Goal: Check status

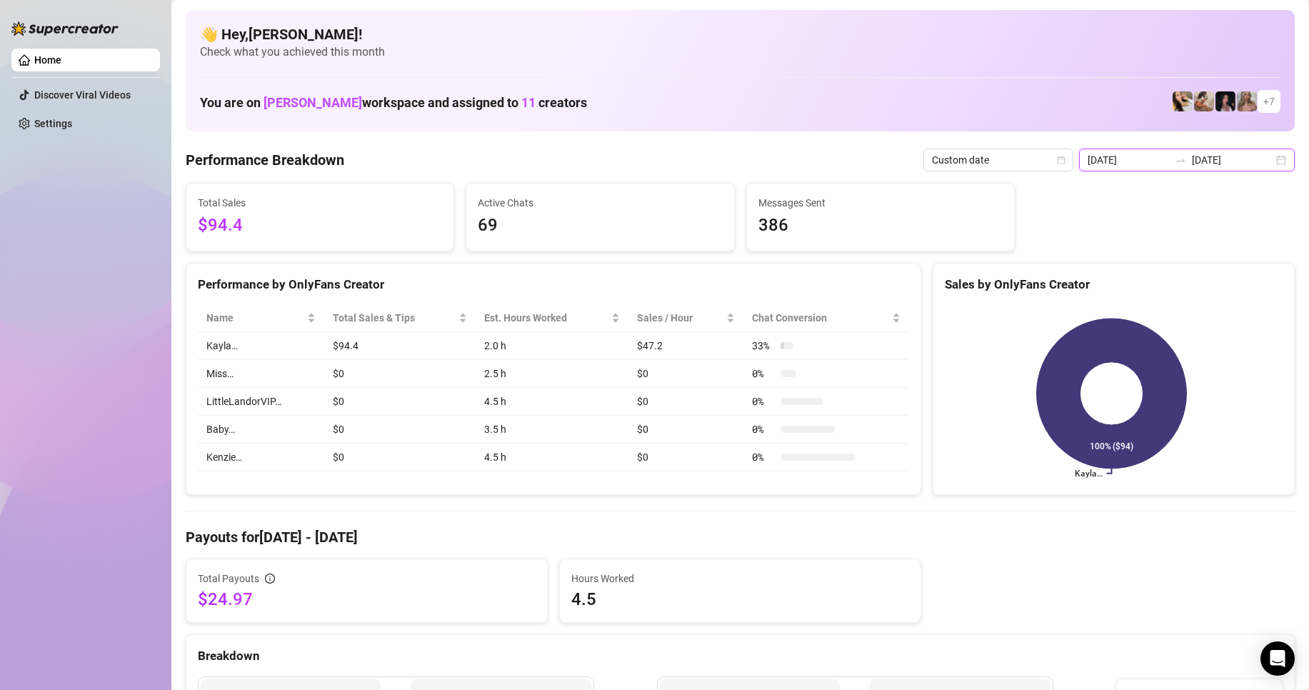
click at [1098, 159] on input "[DATE]" at bounding box center [1128, 160] width 81 height 16
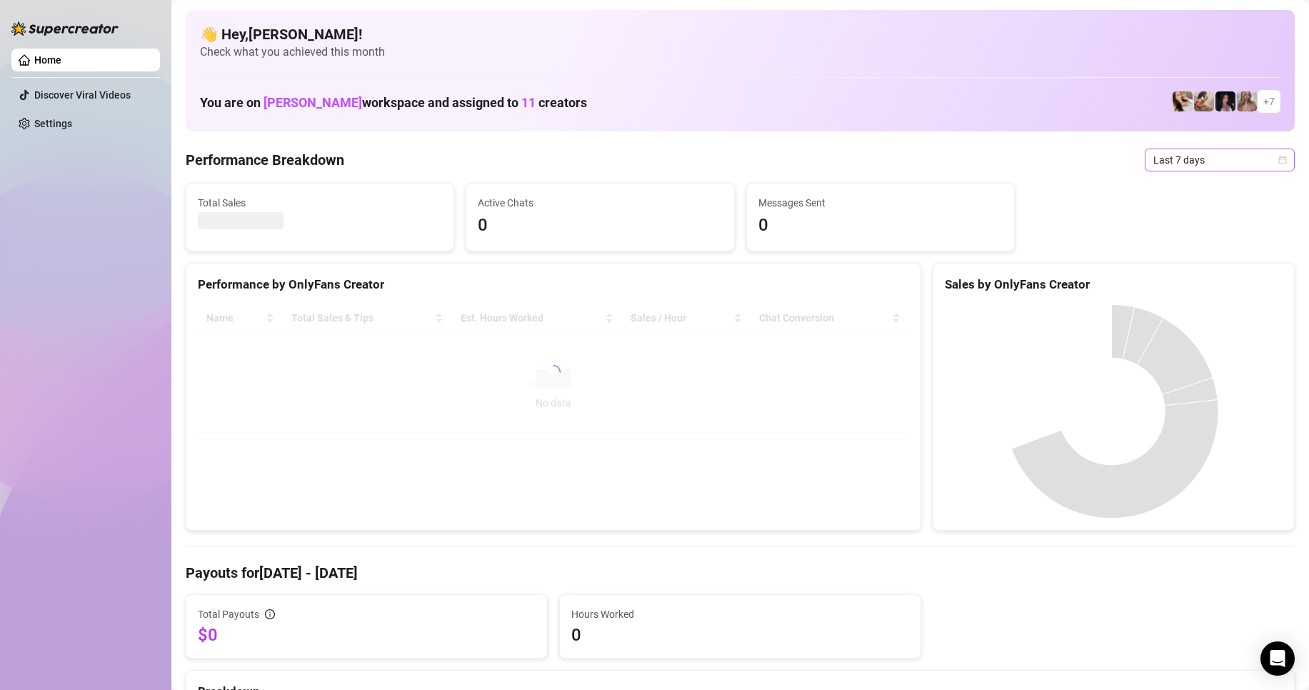
click at [1153, 159] on span "Last 7 days" at bounding box center [1219, 159] width 133 height 21
click at [1170, 283] on div "Custom date" at bounding box center [1207, 280] width 127 height 16
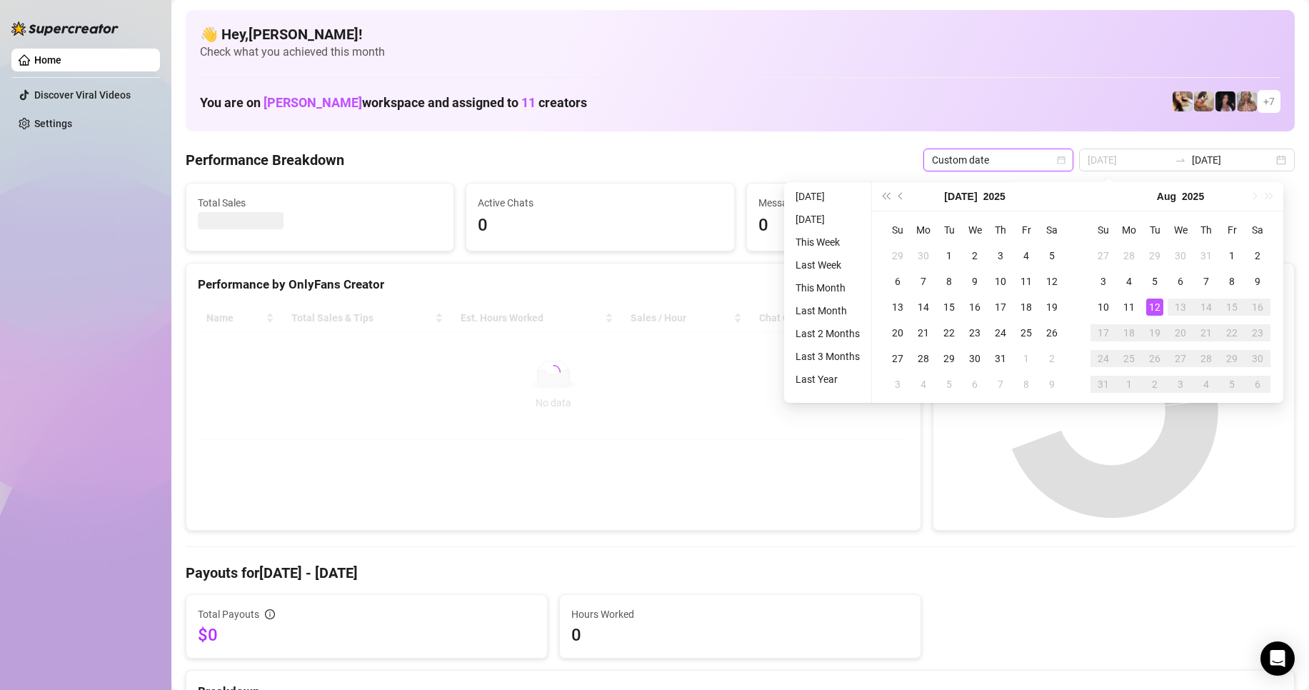
click at [1161, 307] on div "12" at bounding box center [1154, 307] width 17 height 17
click at [1160, 306] on div "12" at bounding box center [1154, 307] width 17 height 17
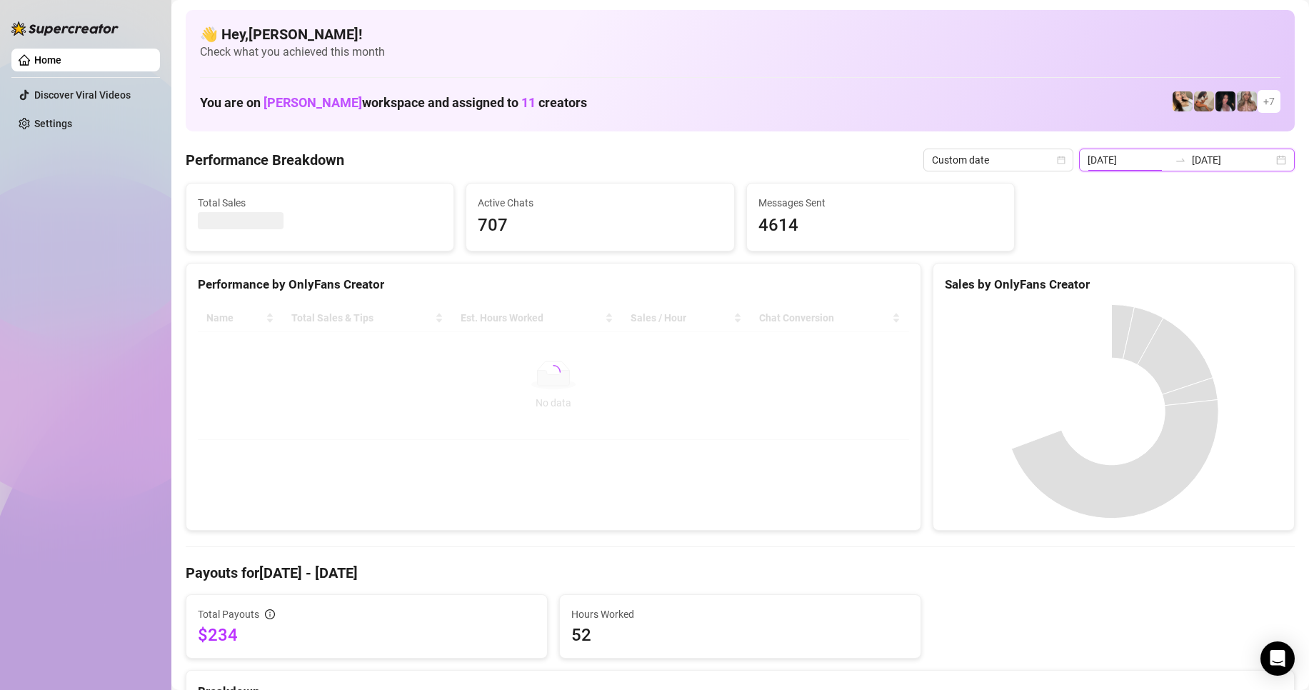
click at [1142, 160] on input "[DATE]" at bounding box center [1128, 160] width 81 height 16
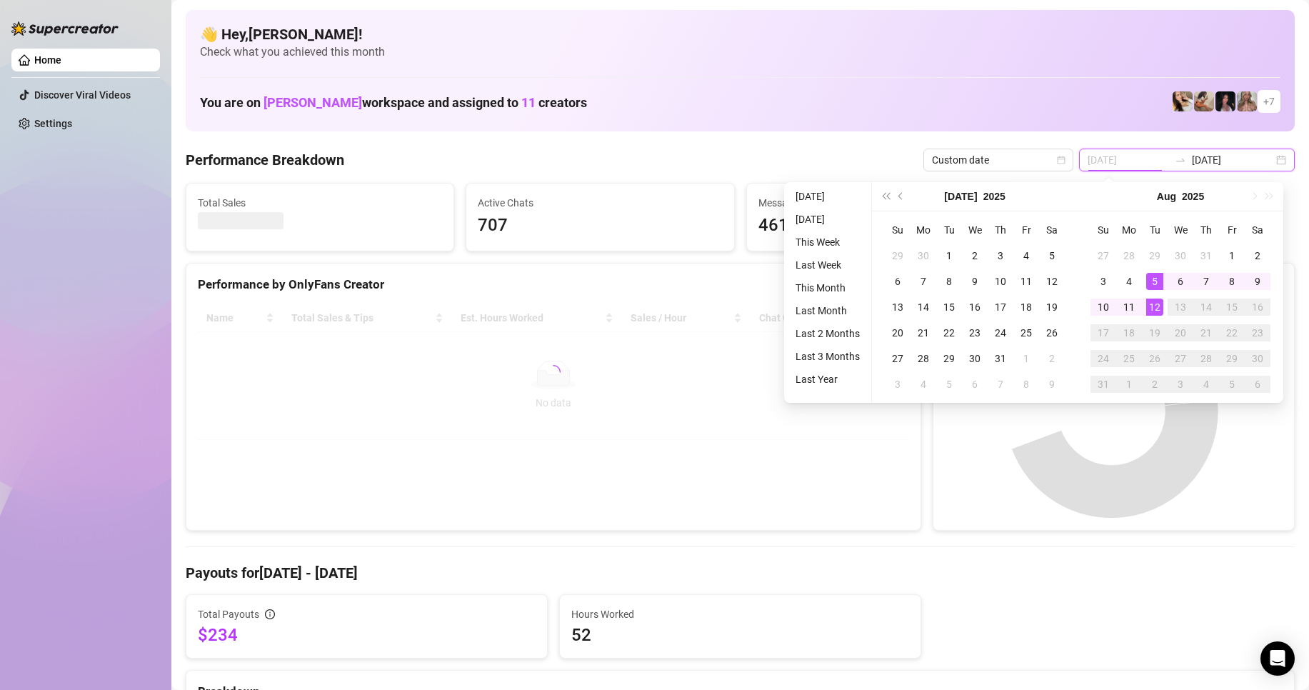
type input "[DATE]"
click at [1150, 306] on div "12" at bounding box center [1154, 307] width 17 height 17
click at [1151, 306] on div "12" at bounding box center [1154, 307] width 17 height 17
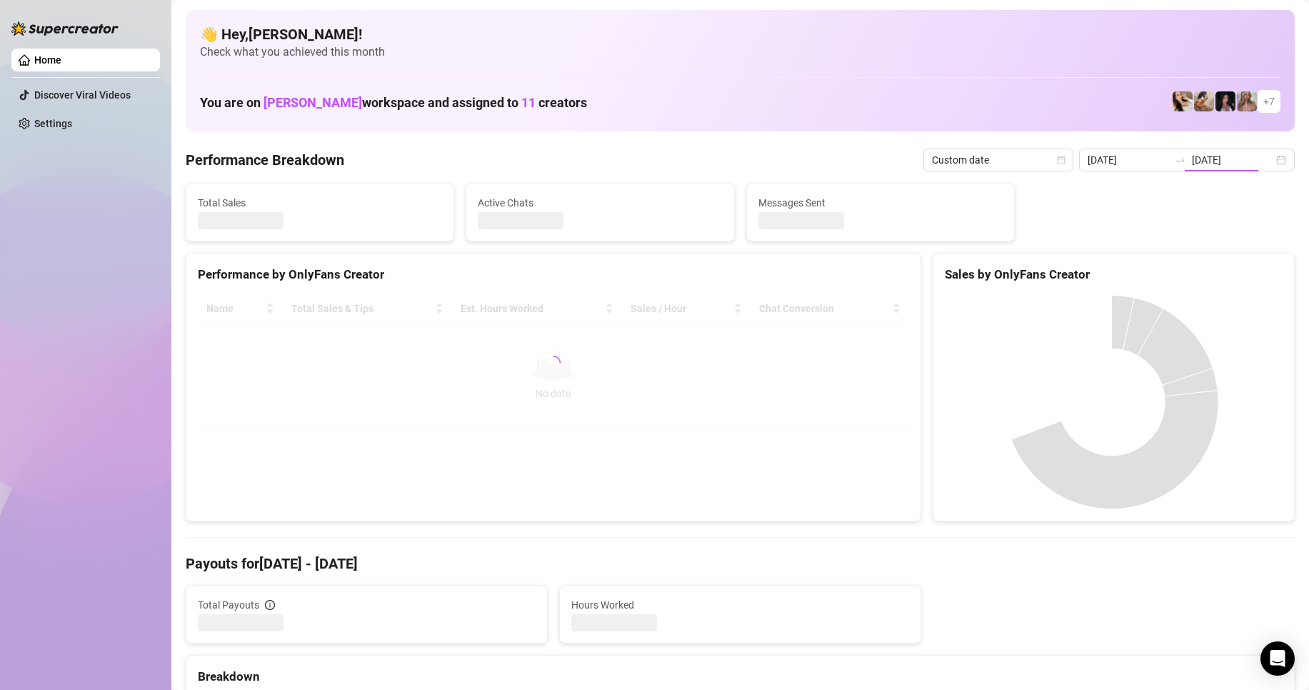
type input "[DATE]"
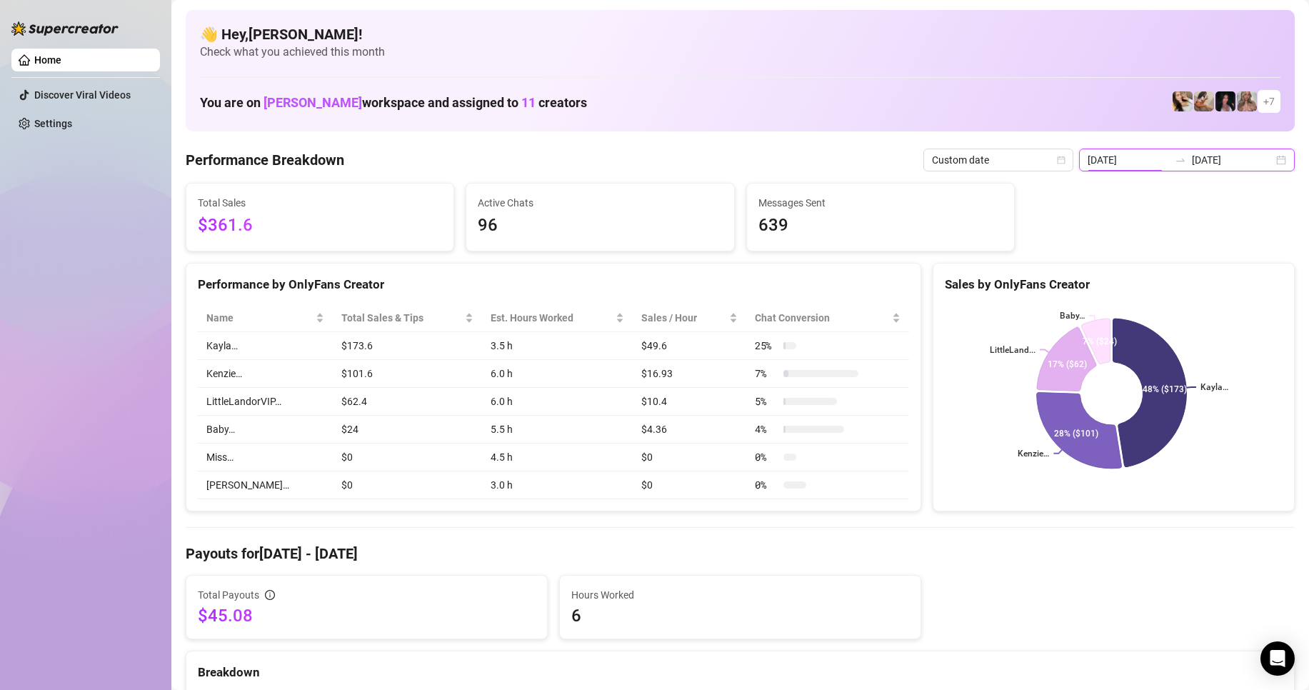
click at [1157, 154] on input "[DATE]" at bounding box center [1128, 160] width 81 height 16
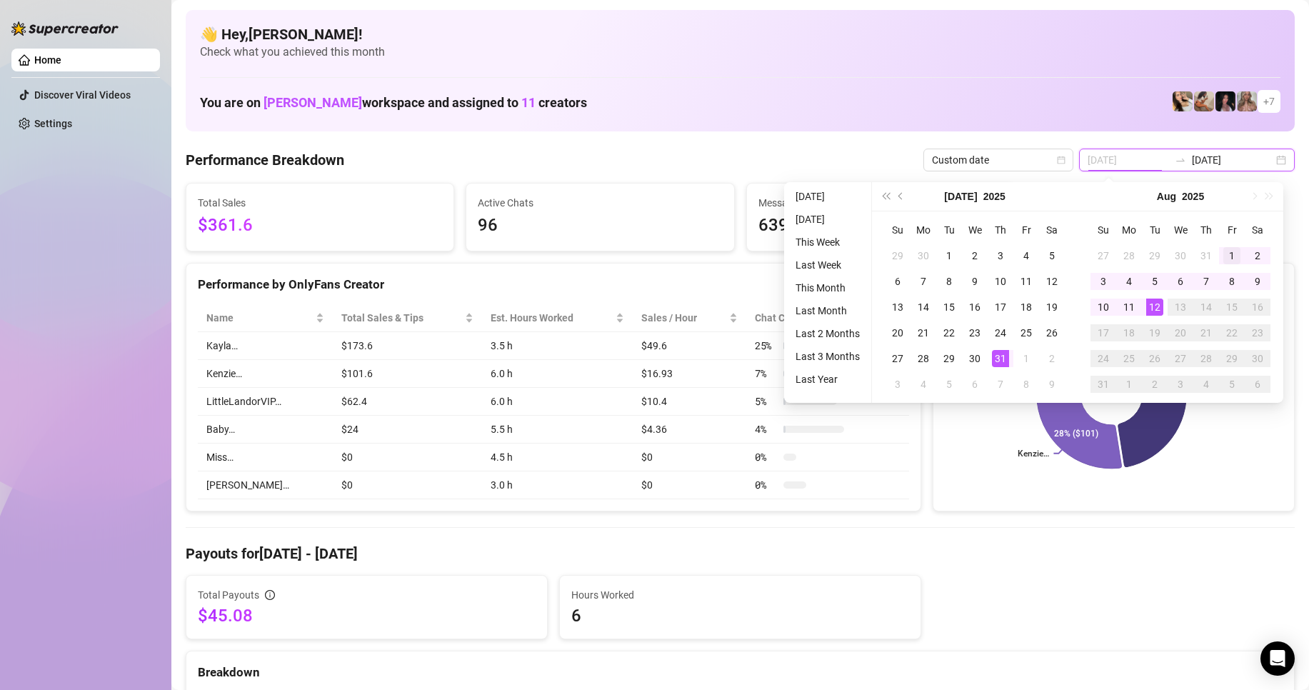
type input "[DATE]"
drag, startPoint x: 1228, startPoint y: 253, endPoint x: 1209, endPoint y: 266, distance: 23.2
click at [1228, 253] on div "1" at bounding box center [1231, 255] width 17 height 17
type input "[DATE]"
click at [1153, 309] on div "12" at bounding box center [1154, 307] width 17 height 17
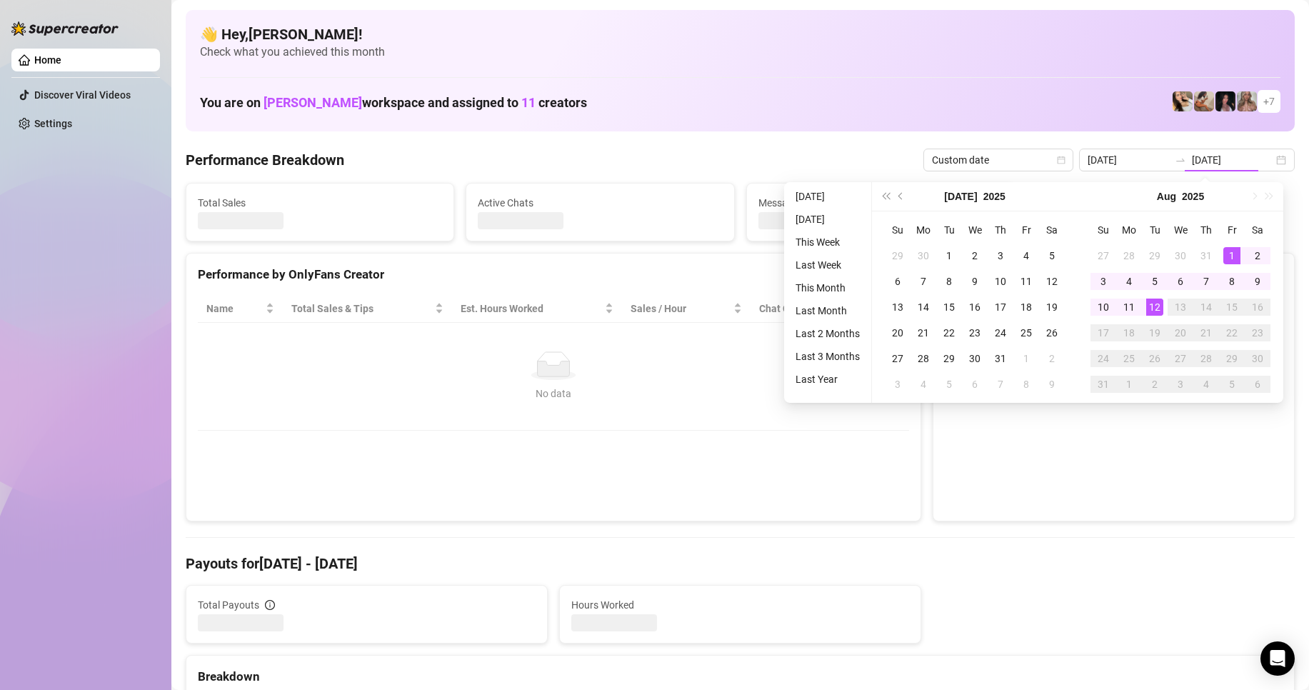
type input "[DATE]"
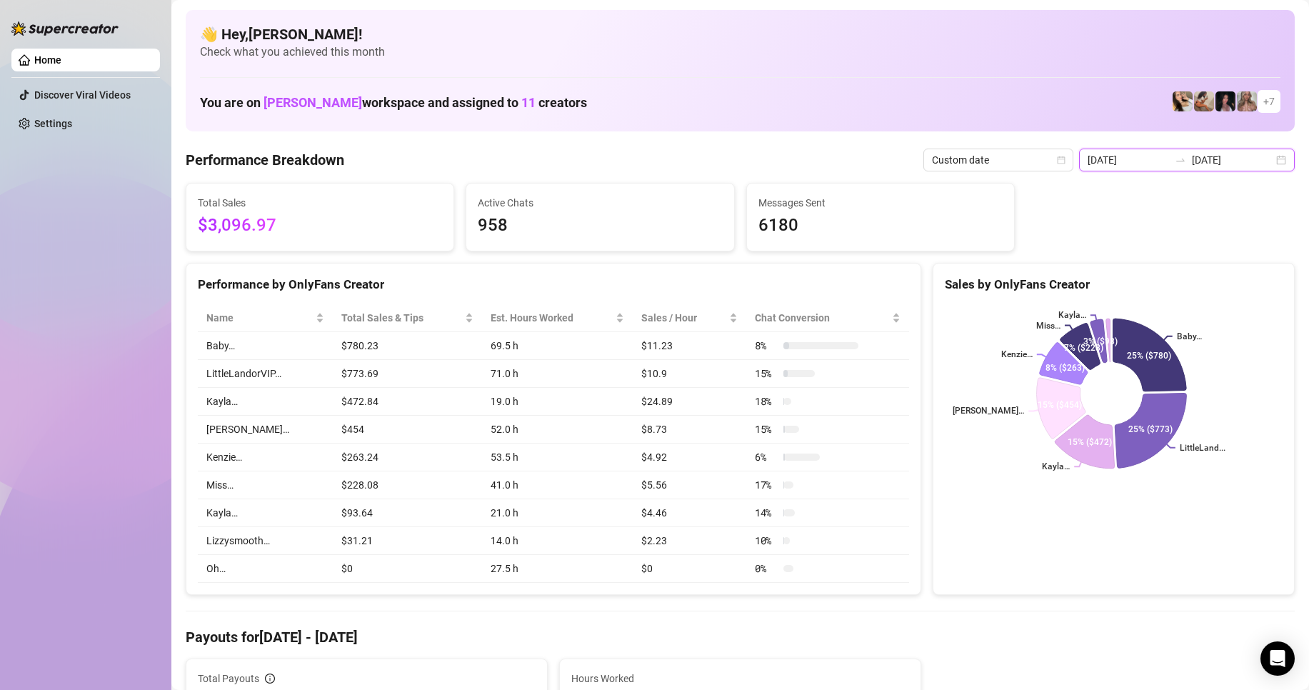
click at [1140, 165] on input "[DATE]" at bounding box center [1128, 160] width 81 height 16
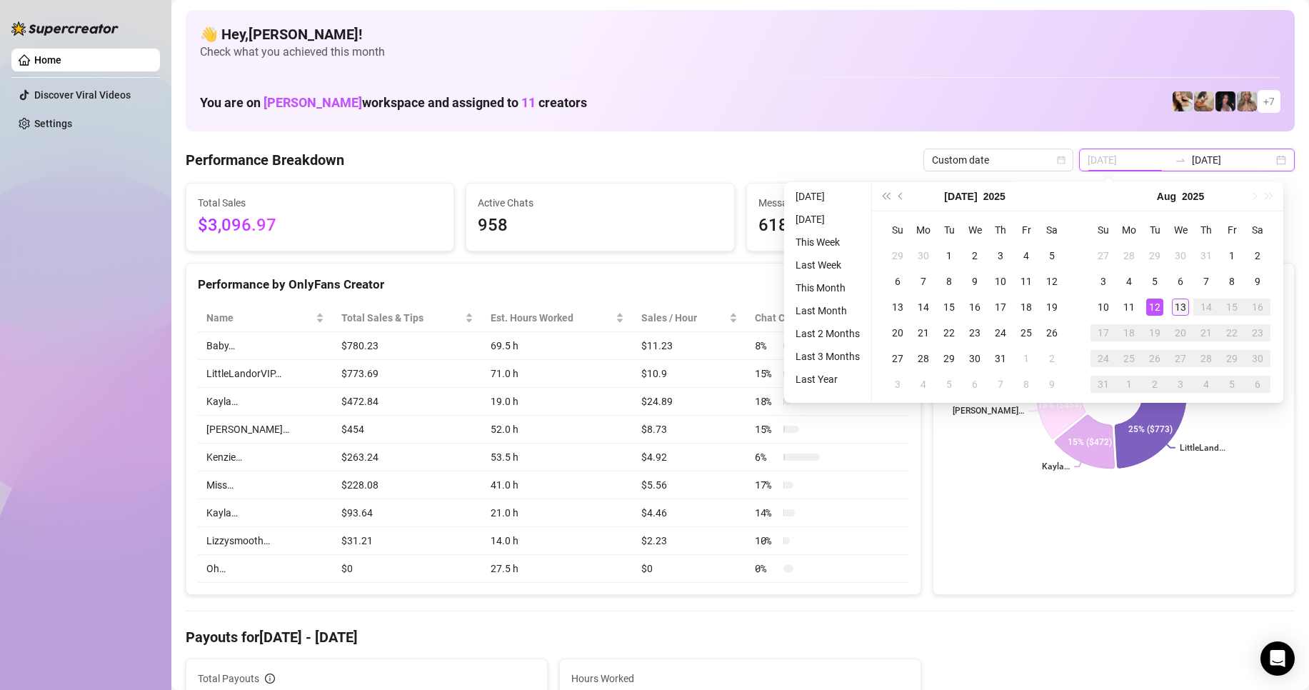
type input "[DATE]"
click at [1175, 304] on div "13" at bounding box center [1180, 307] width 17 height 17
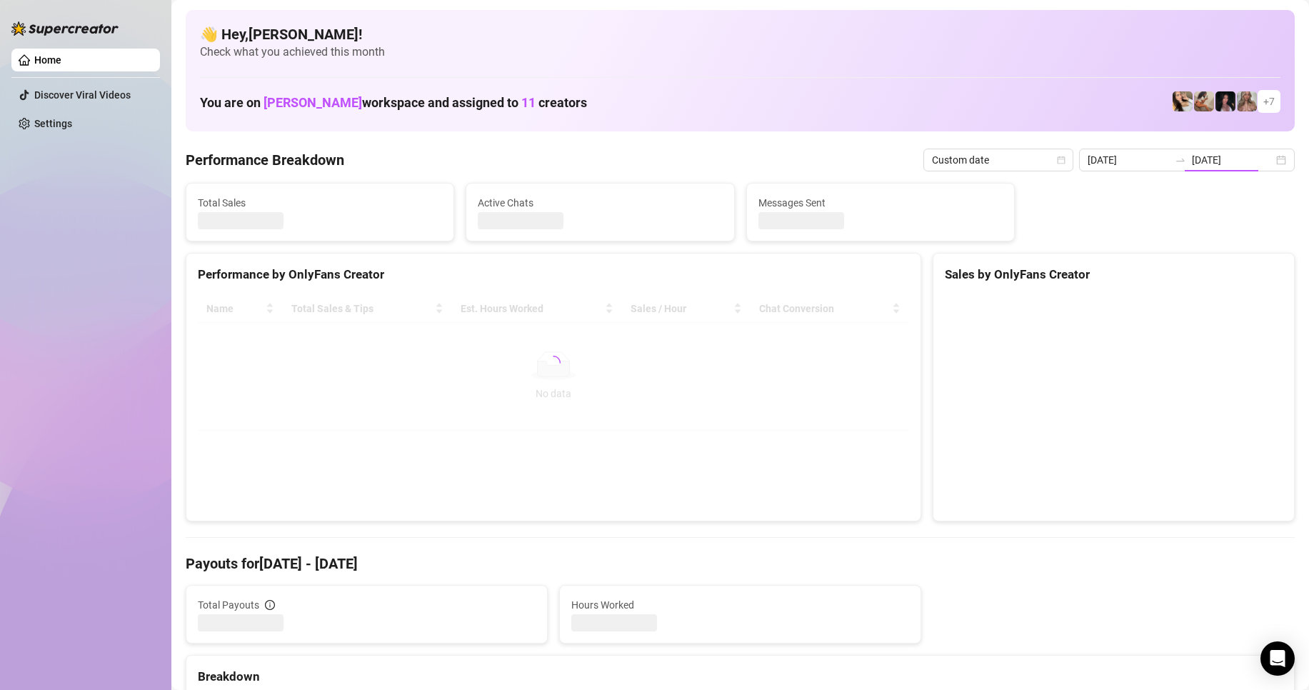
type input "[DATE]"
